Goal: Transaction & Acquisition: Purchase product/service

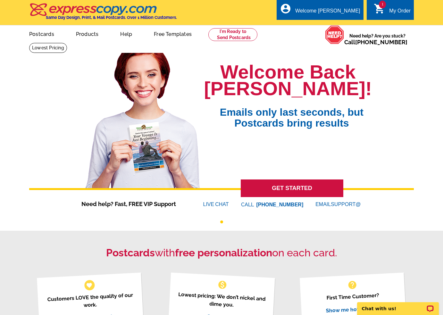
click at [401, 7] on link "1 shopping_cart My Order" at bounding box center [392, 11] width 37 height 8
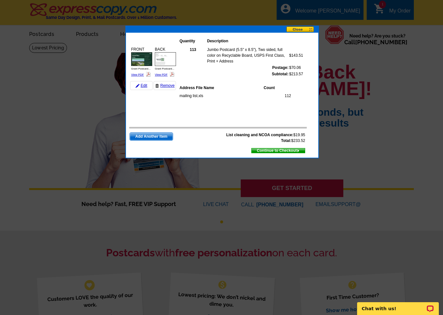
click at [141, 72] on div "FRONT Grant Postcard... View PDF" at bounding box center [141, 61] width 23 height 33
click at [142, 75] on link "View PDF" at bounding box center [137, 74] width 13 height 3
click at [153, 134] on span "Add Another Item" at bounding box center [151, 137] width 43 height 8
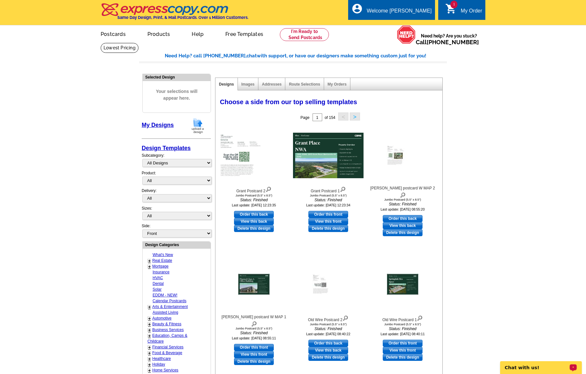
click at [193, 126] on img at bounding box center [197, 126] width 17 height 16
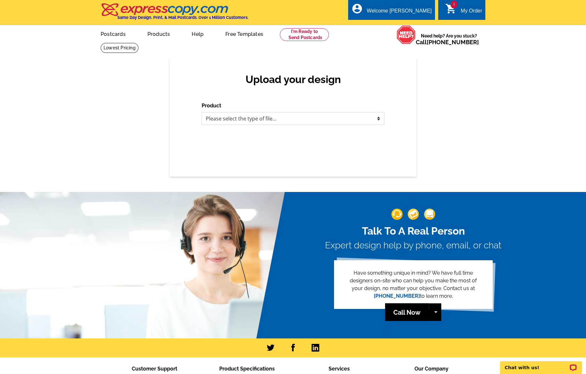
click at [316, 121] on select "Please select the type of file... Postcards Business Cards Letters and flyers G…" at bounding box center [292, 118] width 183 height 13
select select "1"
click at [201, 112] on select "Please select the type of file... Postcards Business Cards Letters and flyers G…" at bounding box center [292, 118] width 183 height 13
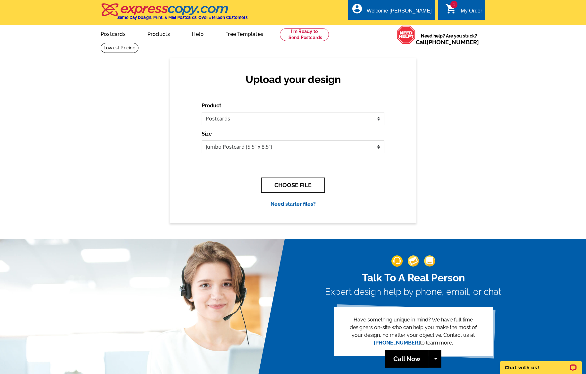
click at [313, 185] on button "CHOOSE FILE" at bounding box center [292, 184] width 63 height 15
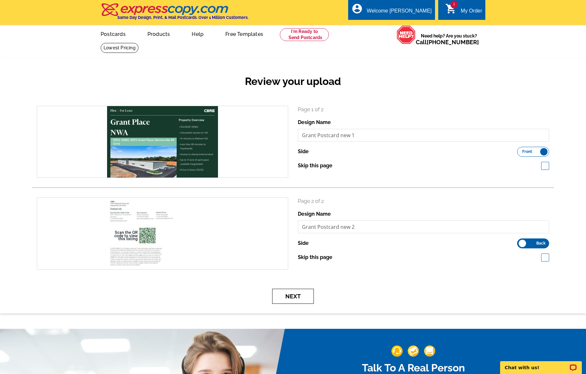
click at [287, 295] on button "Next" at bounding box center [293, 296] width 42 height 15
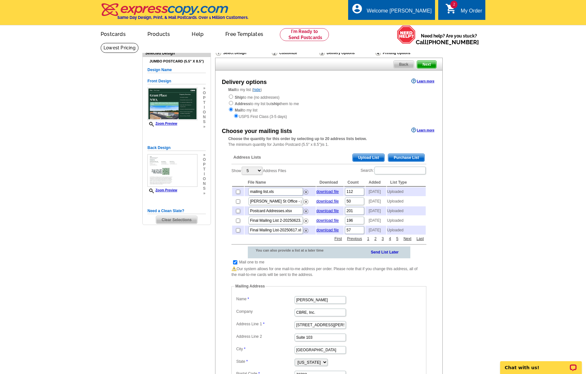
click at [378, 158] on span "Upload List" at bounding box center [368, 158] width 32 height 8
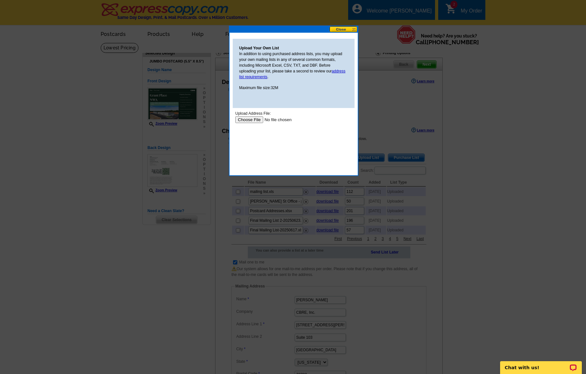
click at [257, 118] on input "file" at bounding box center [275, 119] width 81 height 7
click at [256, 117] on input "file" at bounding box center [275, 119] width 81 height 7
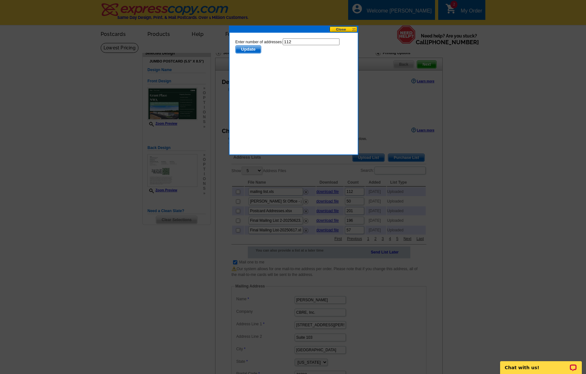
click at [248, 49] on span "Update" at bounding box center [247, 49] width 25 height 8
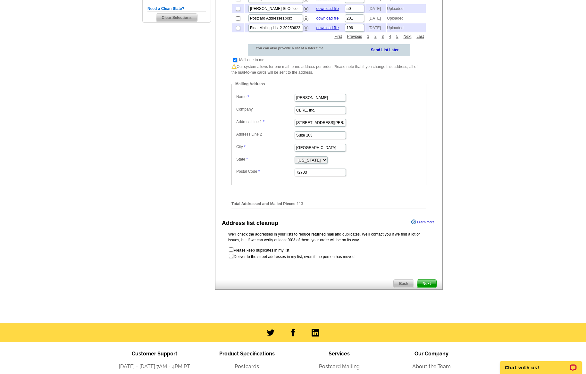
scroll to position [224, 0]
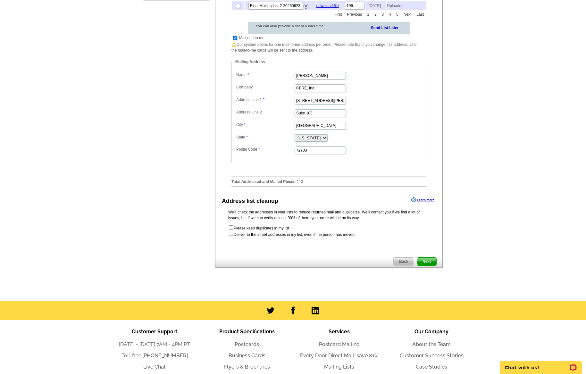
click at [429, 265] on span "Next" at bounding box center [426, 262] width 19 height 8
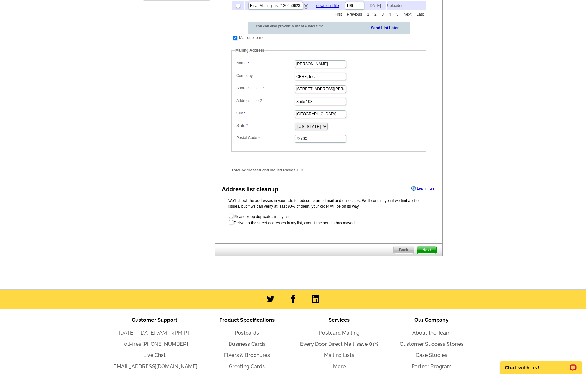
scroll to position [0, 0]
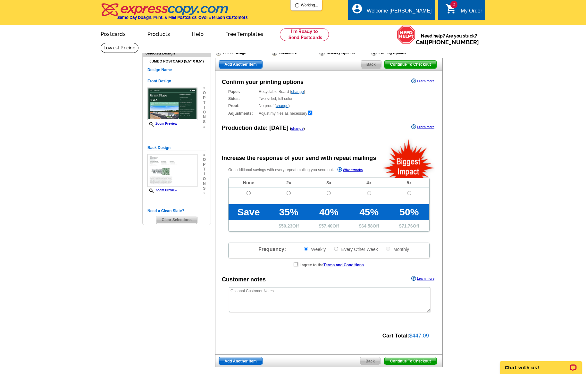
radio input "false"
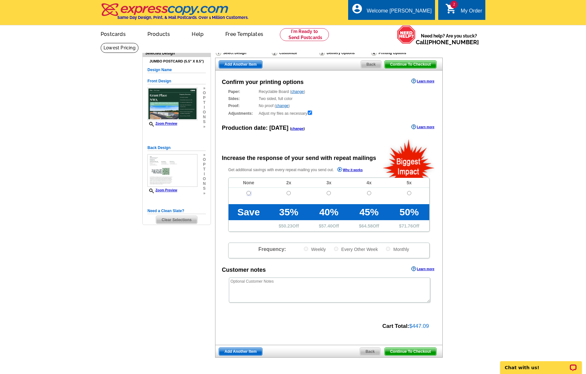
click at [248, 193] on input "radio" at bounding box center [248, 193] width 4 height 4
radio input "true"
click at [431, 65] on span "Continue To Checkout" at bounding box center [410, 65] width 52 height 8
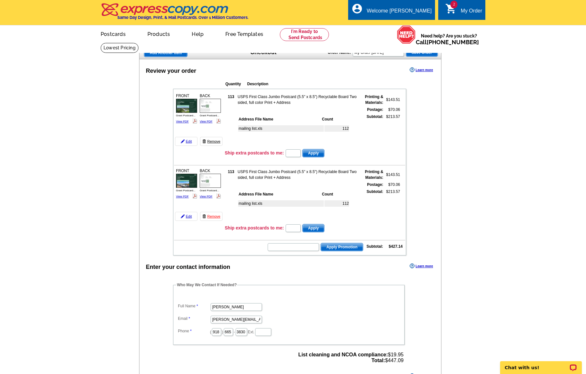
click at [217, 143] on link "Remove" at bounding box center [211, 141] width 22 height 9
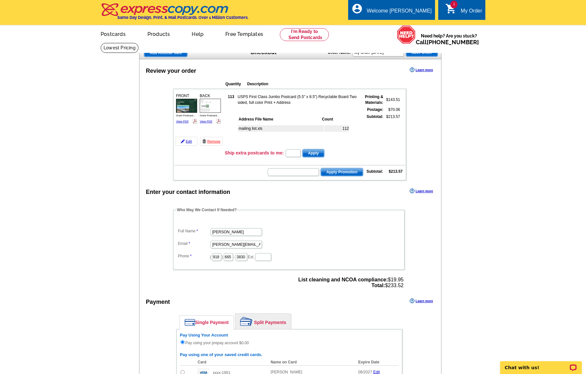
scroll to position [192, 0]
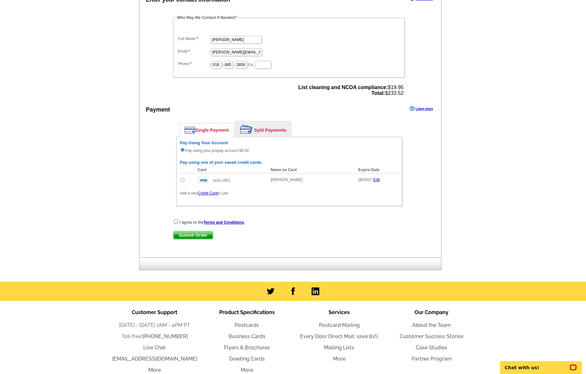
click at [178, 221] on div "I agree to the Terms and Conditions ." at bounding box center [289, 222] width 232 height 6
click at [177, 223] on input "checkbox" at bounding box center [176, 221] width 4 height 4
checkbox input "true"
click at [190, 235] on span "Submit Order" at bounding box center [192, 235] width 39 height 8
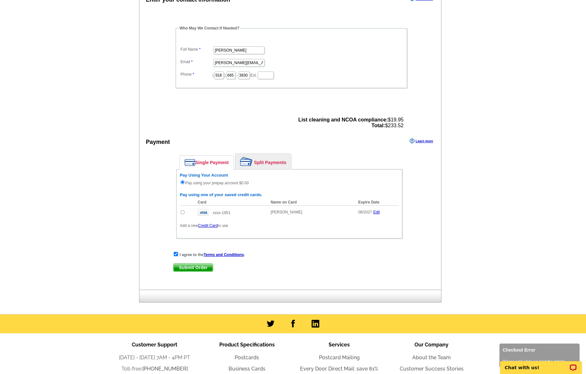
click at [205, 289] on div "Enter your contact information Learn more Who May We Contact If Needed? Full Na…" at bounding box center [289, 142] width 301 height 295
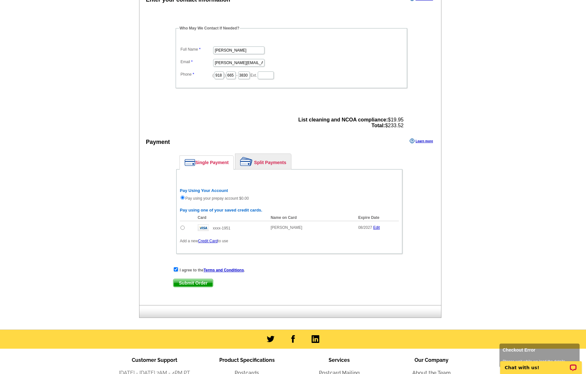
scroll to position [160, 0]
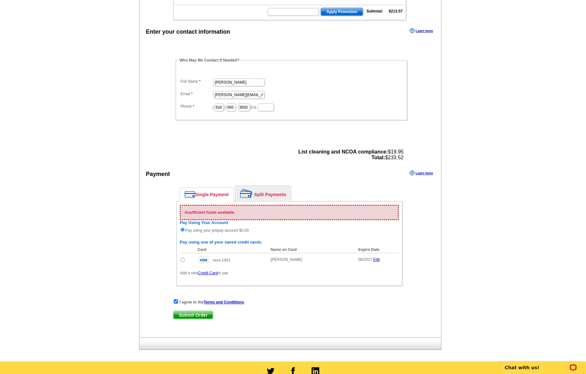
drag, startPoint x: 182, startPoint y: 259, endPoint x: 188, endPoint y: 275, distance: 17.8
click at [182, 259] on input "radio" at bounding box center [182, 260] width 4 height 4
radio input "true"
radio input "false"
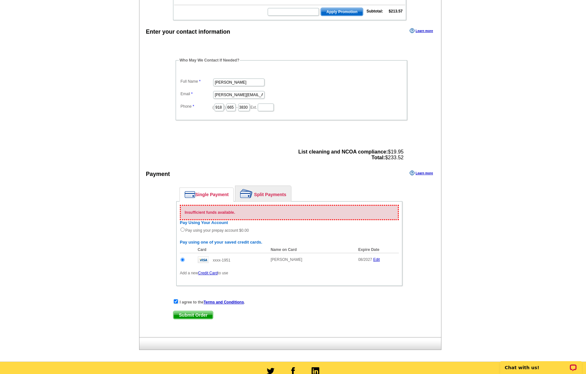
click at [193, 316] on span "Submit Order" at bounding box center [192, 315] width 39 height 8
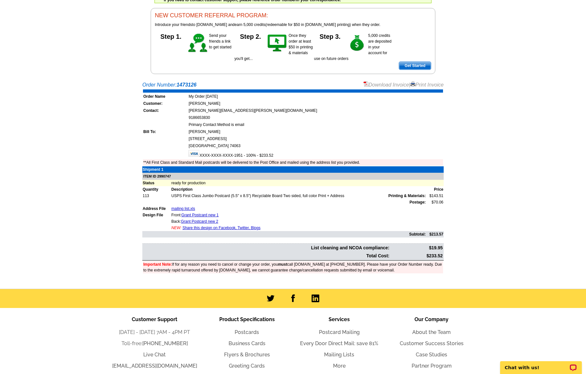
scroll to position [64, 0]
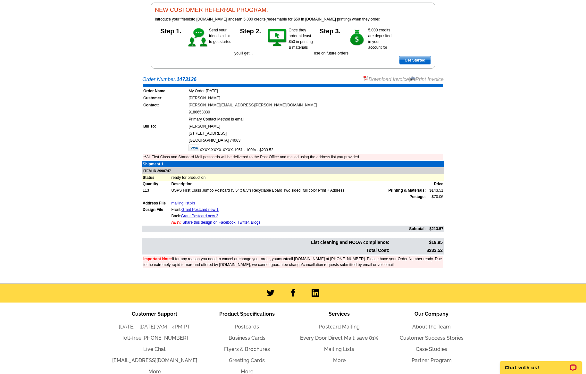
click at [387, 81] on link "Download Invoice" at bounding box center [385, 79] width 45 height 5
